Goal: Task Accomplishment & Management: Use online tool/utility

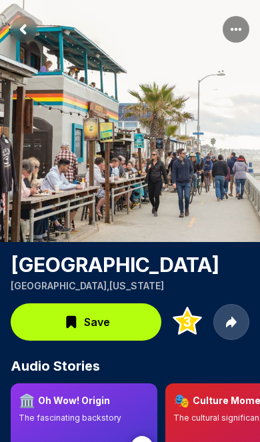
click at [237, 25] on rect "More options" at bounding box center [236, 29] width 27 height 27
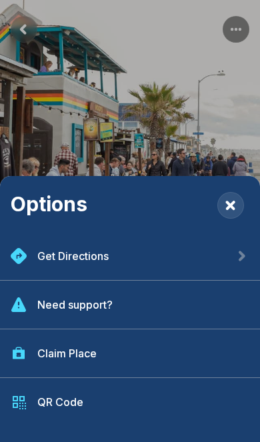
click at [129, 356] on div "Claim Place" at bounding box center [130, 354] width 260 height 49
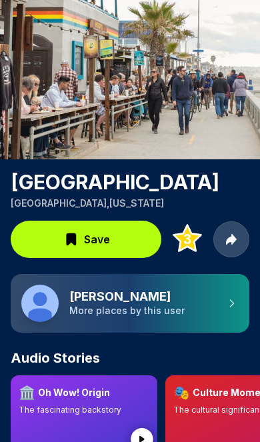
scroll to position [83, 0]
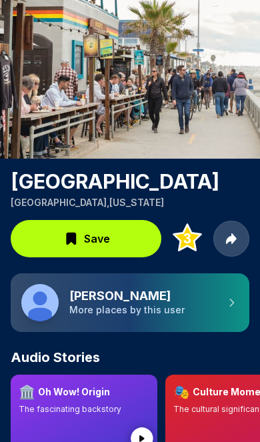
click at [184, 298] on h3 "Matthew Miller" at bounding box center [141, 296] width 145 height 15
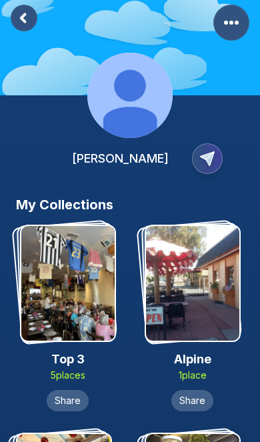
click at [231, 21] on circle "More Options" at bounding box center [232, 23] width 4 height 4
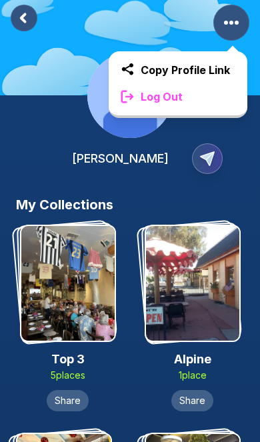
click at [55, 150] on div "Matthew Miller" at bounding box center [130, 158] width 228 height 41
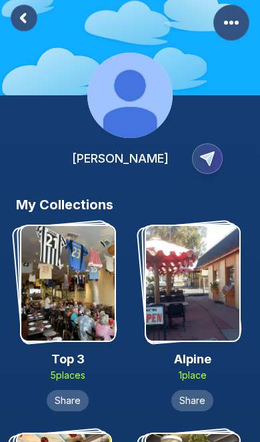
click at [22, 18] on icon at bounding box center [23, 17] width 4 height 7
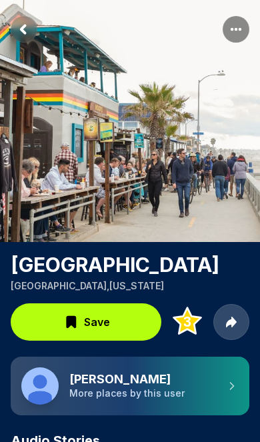
click at [235, 32] on rect "More options" at bounding box center [236, 29] width 27 height 27
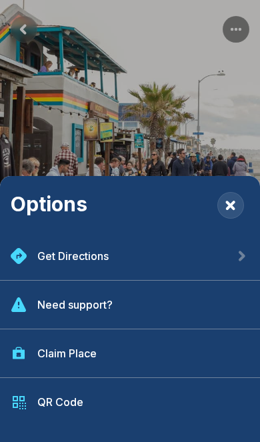
click at [125, 354] on div "Claim Place" at bounding box center [130, 354] width 260 height 49
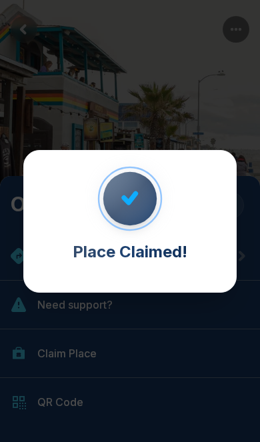
click at [216, 109] on div "Place Claimed!" at bounding box center [130, 221] width 260 height 442
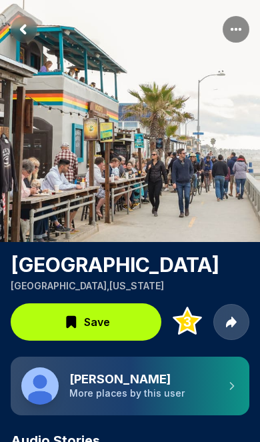
click at [239, 31] on rect "More options" at bounding box center [236, 29] width 27 height 27
click at [243, 29] on rect "More options" at bounding box center [236, 29] width 27 height 27
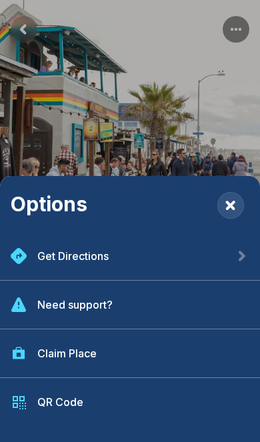
click at [131, 362] on div "Claim Place" at bounding box center [130, 354] width 260 height 49
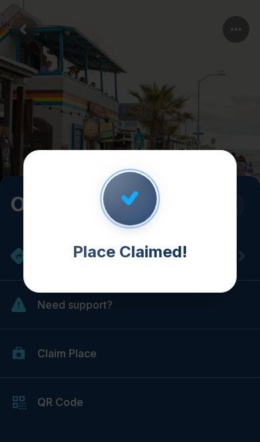
click at [209, 93] on div "Place Claimed!" at bounding box center [130, 221] width 260 height 442
